Goal: Information Seeking & Learning: Learn about a topic

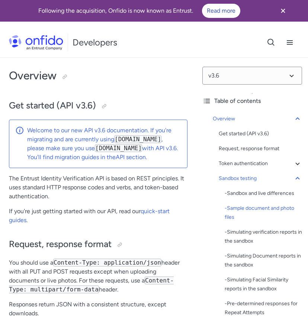
select select "bash"
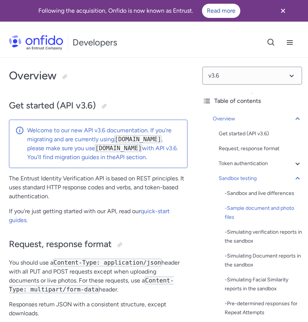
select select "bash"
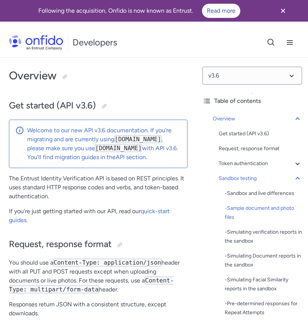
select select "bash"
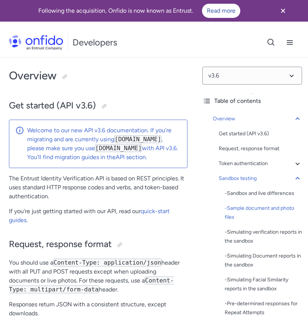
select select "bash"
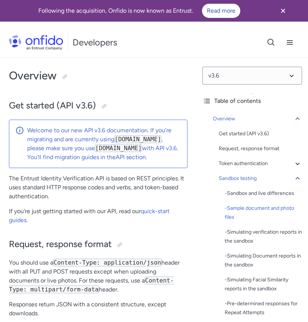
select select "bash"
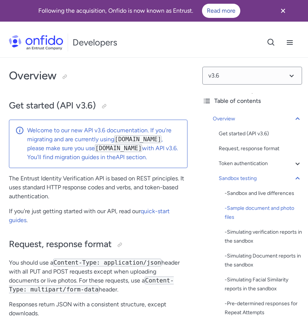
select select "bash"
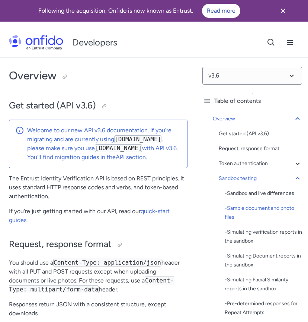
select select "bash"
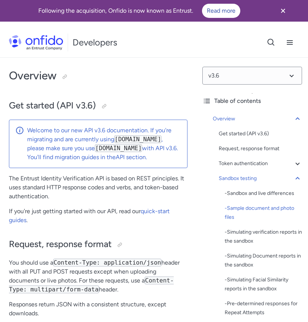
select select "bash"
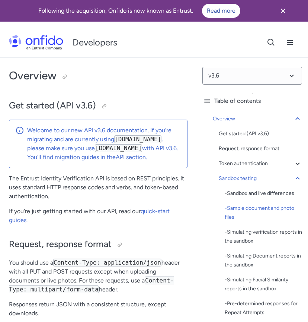
select select "bash"
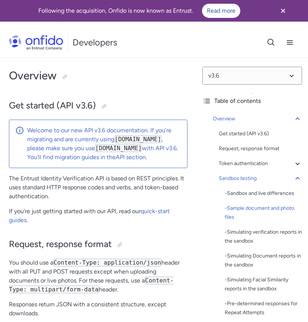
select select "bash"
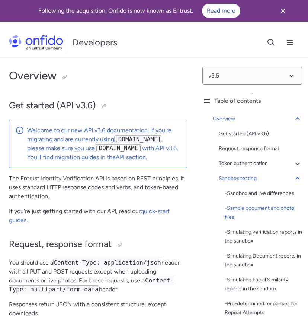
select select "bash"
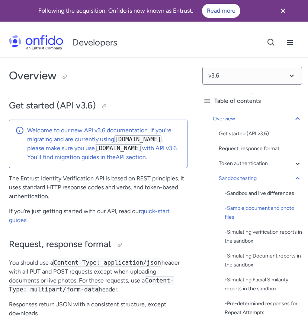
select select "bash"
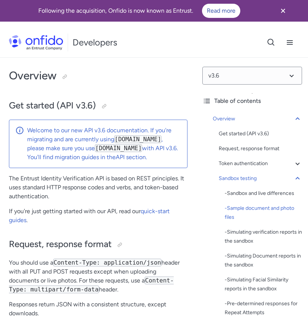
select select "bash"
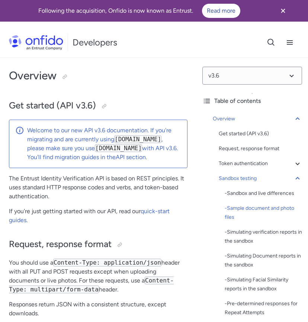
select select "bash"
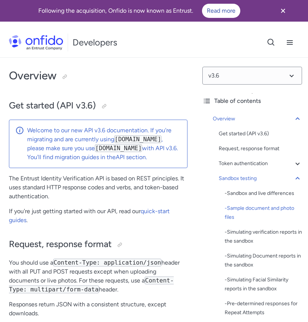
select select "bash"
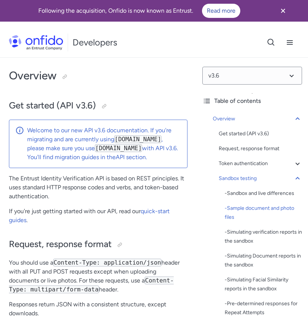
select select "bash"
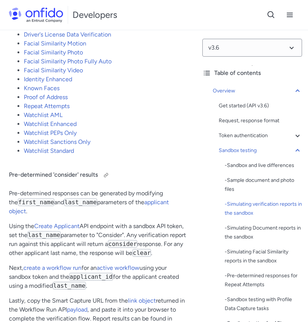
scroll to position [2141, 0]
